Goal: Find specific page/section: Find specific page/section

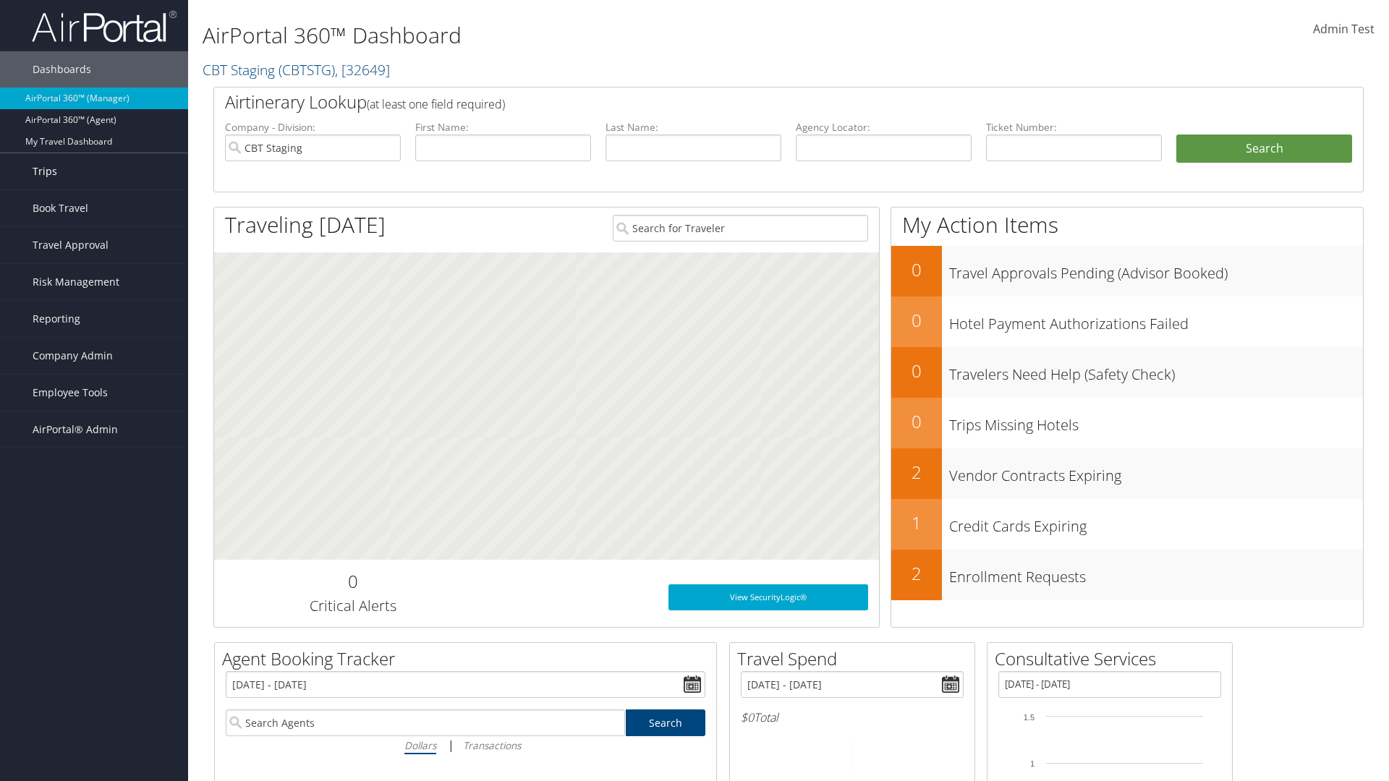
click at [94, 171] on link "Trips" at bounding box center [94, 171] width 188 height 36
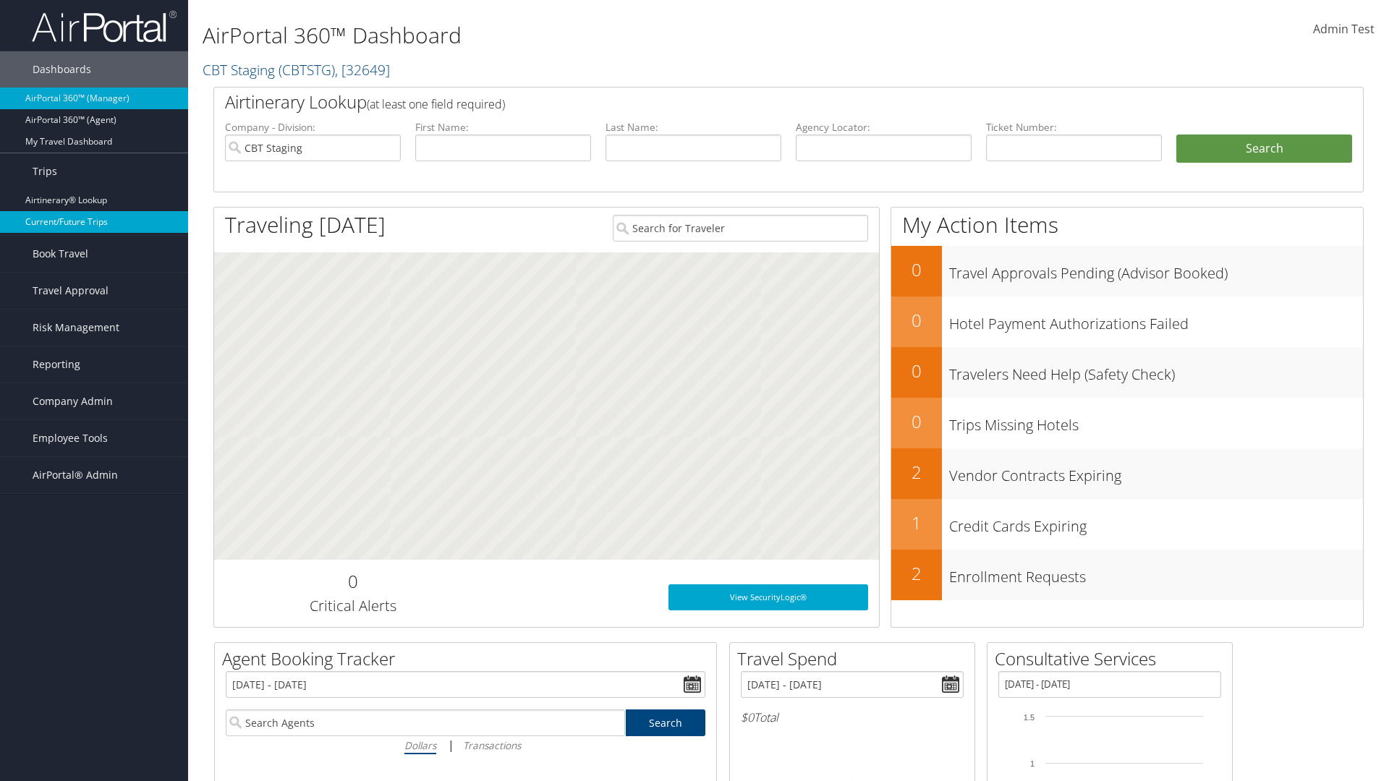
click at [94, 222] on link "Current/Future Trips" at bounding box center [94, 222] width 188 height 22
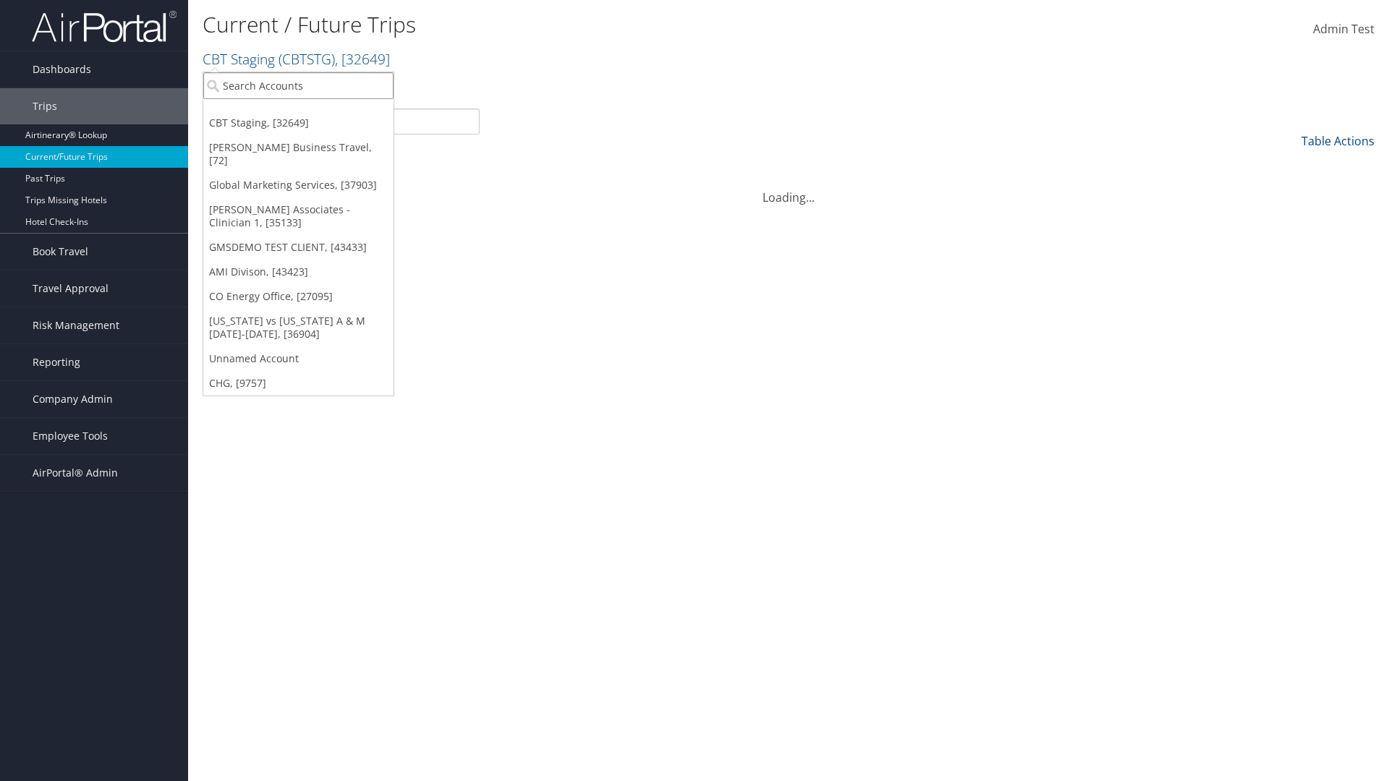
click at [298, 85] on input "search" at bounding box center [298, 85] width 190 height 27
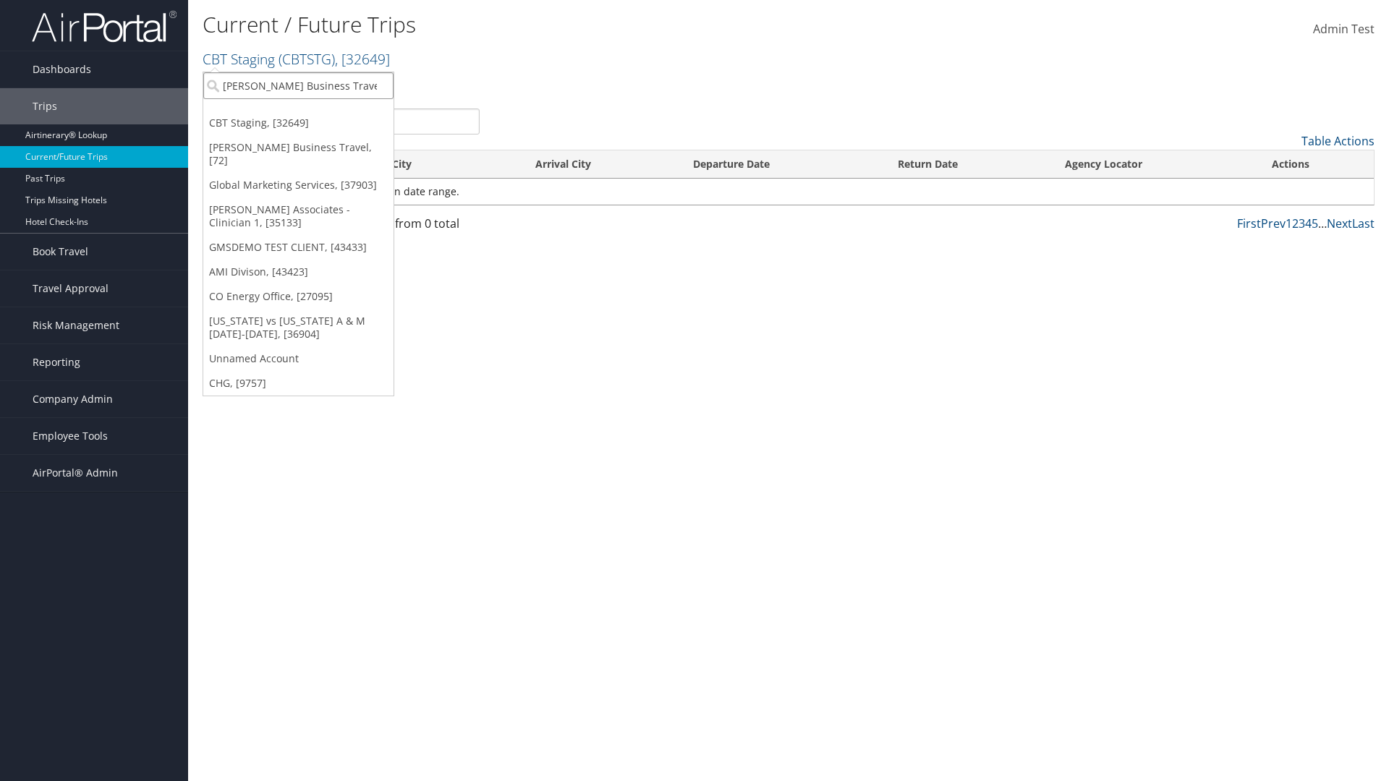
type input "[PERSON_NAME] Business Travel"
click at [318, 112] on div "[PERSON_NAME] Business Travel (C10001), [72]" at bounding box center [318, 112] width 247 height 13
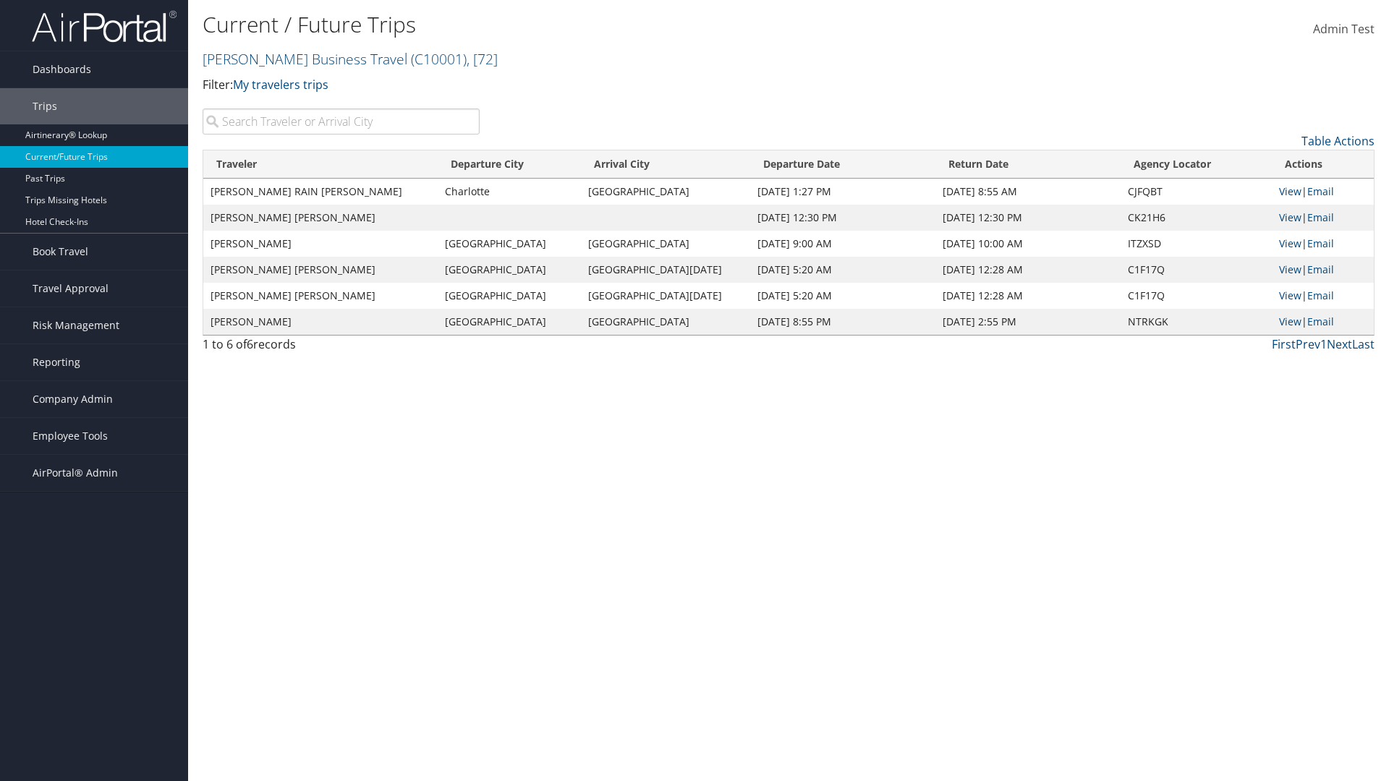
click at [341, 122] on input "search" at bounding box center [341, 122] width 277 height 26
type input "TATUM"
